Goal: Navigation & Orientation: Find specific page/section

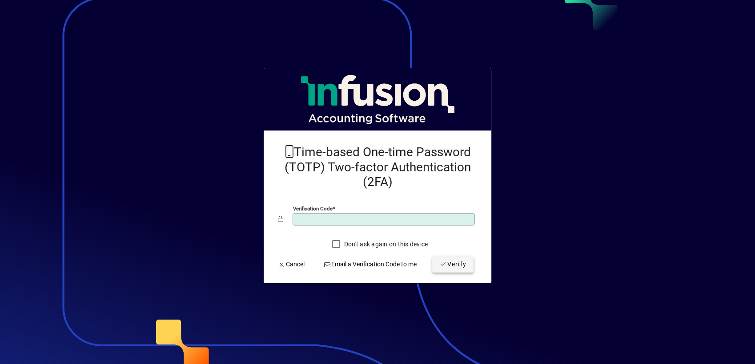
type input "******"
click at [445, 260] on span "Verify" at bounding box center [452, 264] width 27 height 9
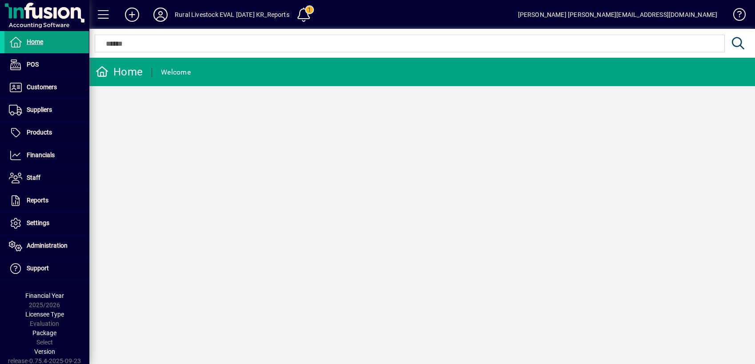
click at [155, 10] on icon at bounding box center [161, 15] width 18 height 14
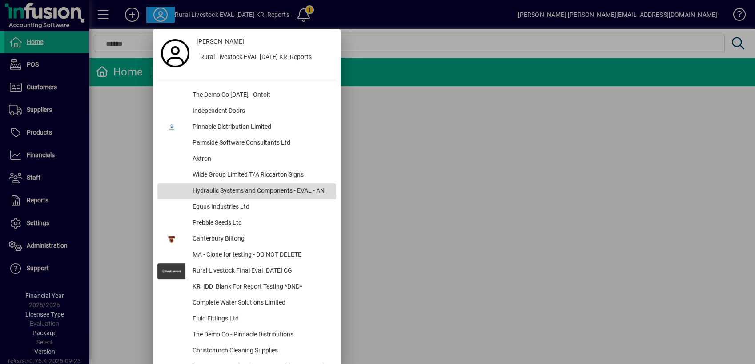
click at [243, 191] on div "Hydraulic Systems and Components - EVAL - AN" at bounding box center [260, 192] width 151 height 16
